Goal: Task Accomplishment & Management: Manage account settings

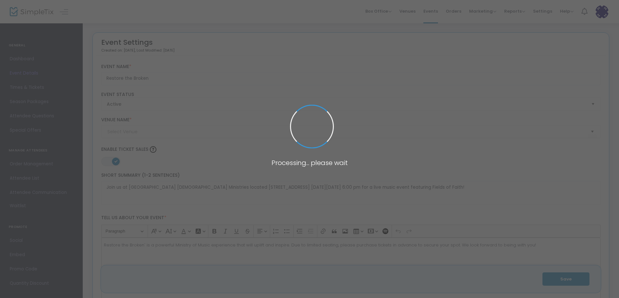
type input "Bridge of Hope [DEMOGRAPHIC_DATA] Ministries"
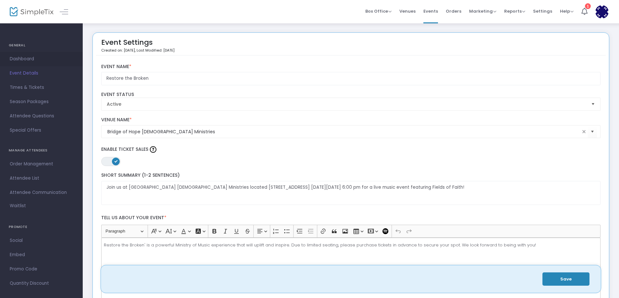
click at [23, 60] on span "Dashboard" at bounding box center [41, 59] width 63 height 8
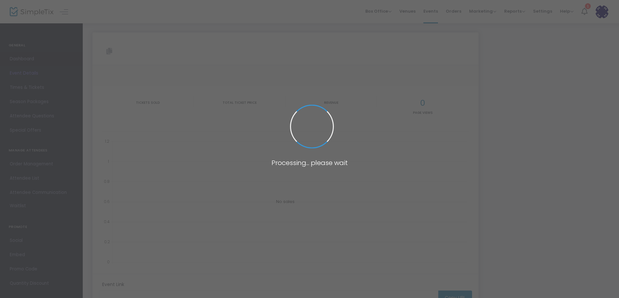
type input "[URL][DOMAIN_NAME]"
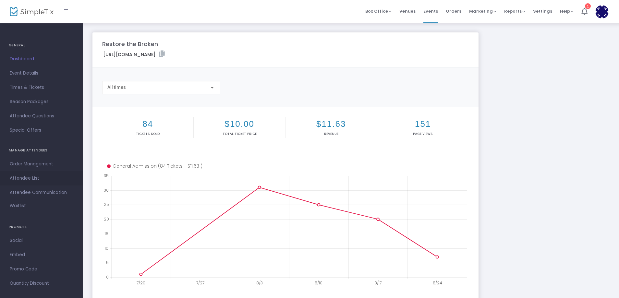
click at [23, 181] on span "Attendee List" at bounding box center [41, 178] width 63 height 8
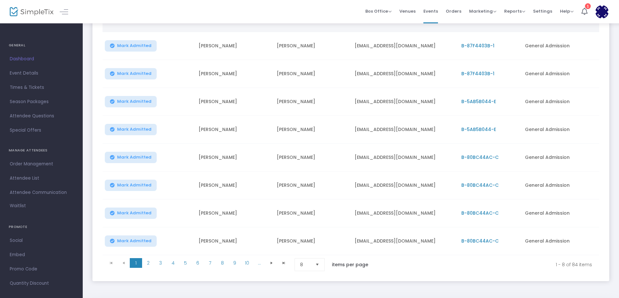
scroll to position [108, 0]
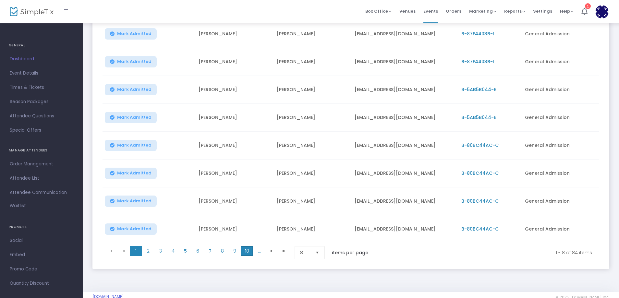
click at [248, 252] on span "10" at bounding box center [247, 251] width 12 height 10
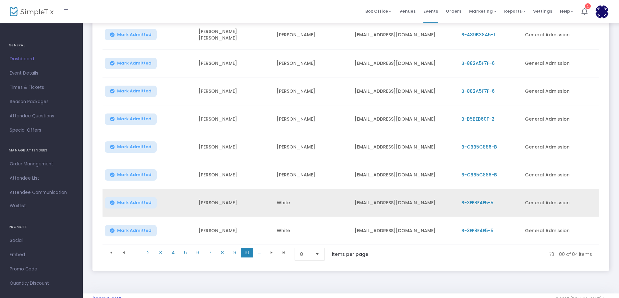
scroll to position [124, 0]
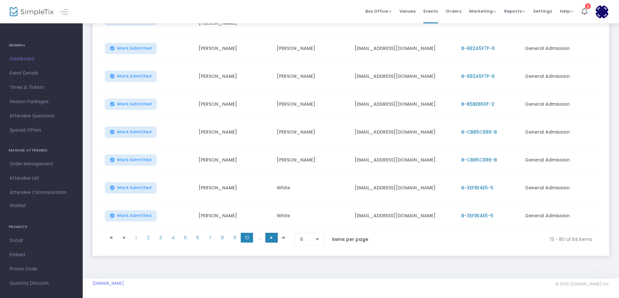
click at [269, 237] on span "Go to the next page" at bounding box center [271, 237] width 5 height 5
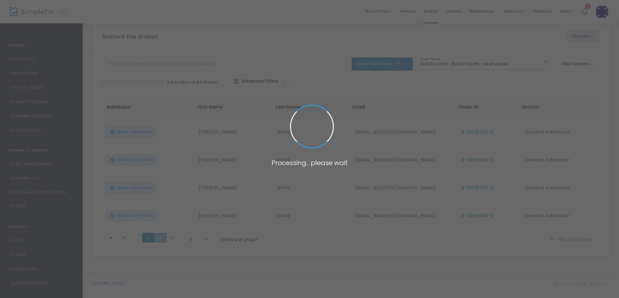
scroll to position [12, 0]
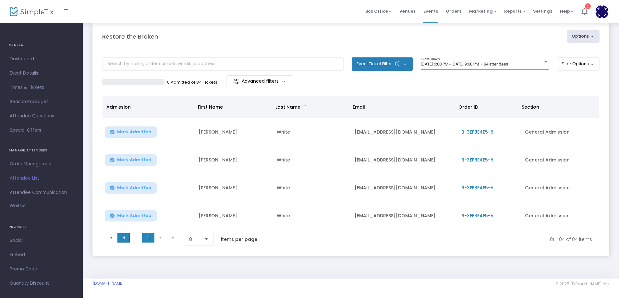
click at [122, 236] on span "Go to the previous page" at bounding box center [123, 237] width 5 height 5
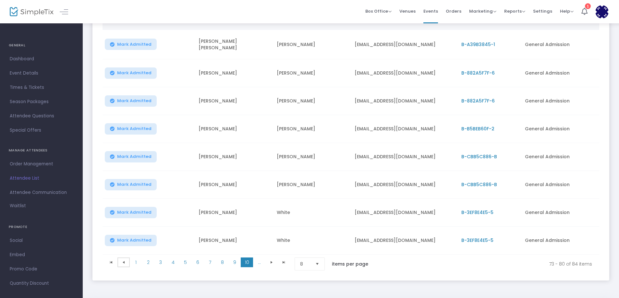
scroll to position [99, 0]
click at [232, 260] on span "9" at bounding box center [234, 262] width 12 height 10
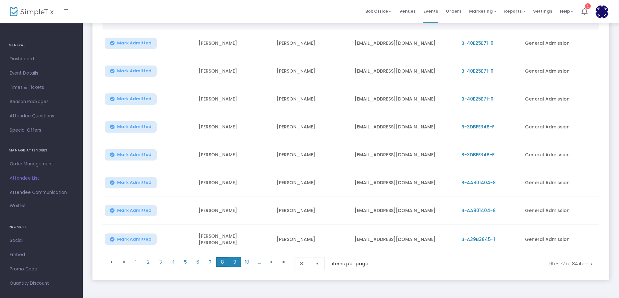
click at [223, 261] on span "8" at bounding box center [222, 262] width 12 height 10
click at [210, 261] on span "7" at bounding box center [210, 261] width 12 height 10
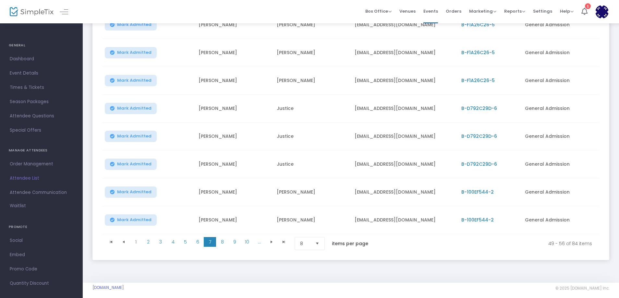
scroll to position [124, 0]
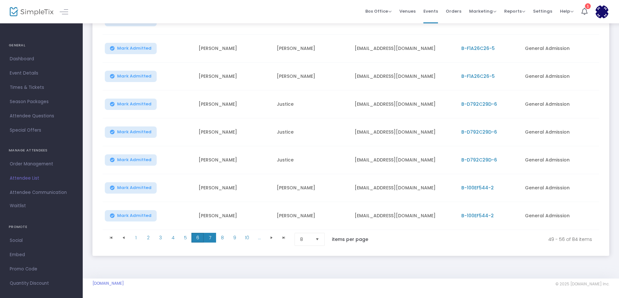
click at [197, 238] on span "6" at bounding box center [197, 238] width 12 height 10
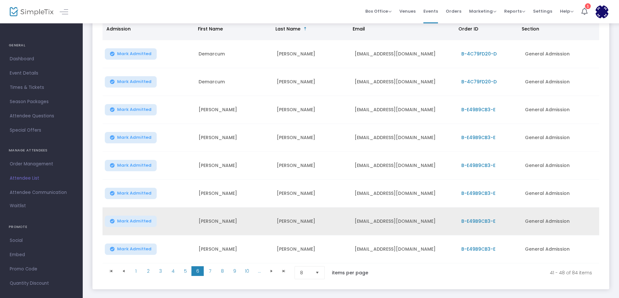
scroll to position [80, 0]
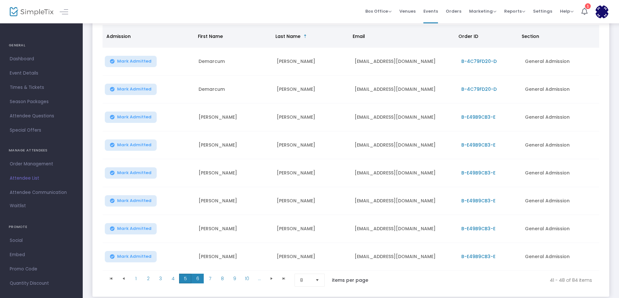
click at [185, 282] on span "5" at bounding box center [185, 279] width 12 height 10
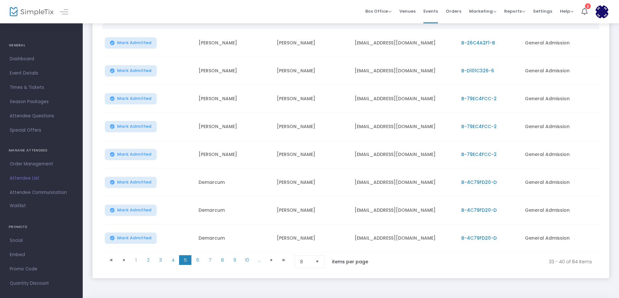
scroll to position [124, 0]
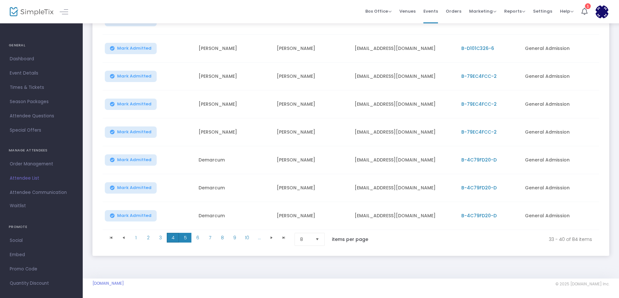
click at [173, 236] on span "4" at bounding box center [173, 238] width 12 height 10
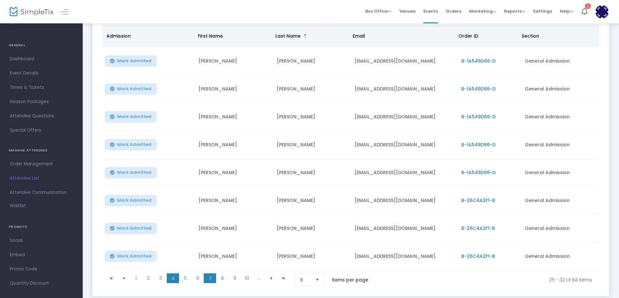
scroll to position [80, 0]
click at [159, 278] on span "3" at bounding box center [160, 279] width 12 height 10
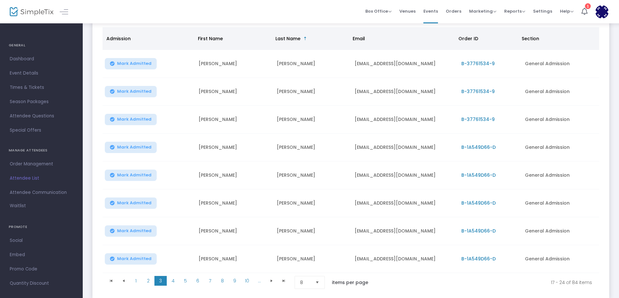
scroll to position [102, 0]
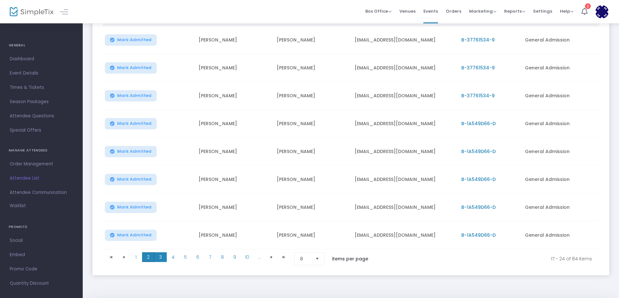
click at [150, 259] on span "2" at bounding box center [148, 257] width 12 height 10
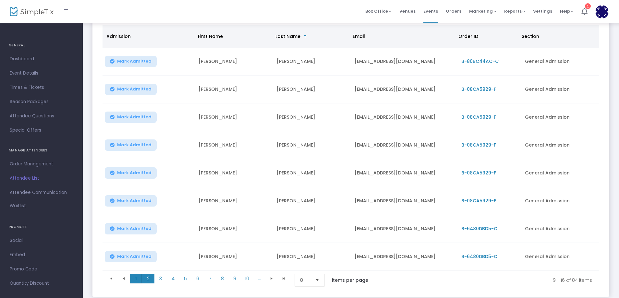
click at [135, 280] on span "1" at bounding box center [136, 279] width 12 height 10
